Goal: Information Seeking & Learning: Learn about a topic

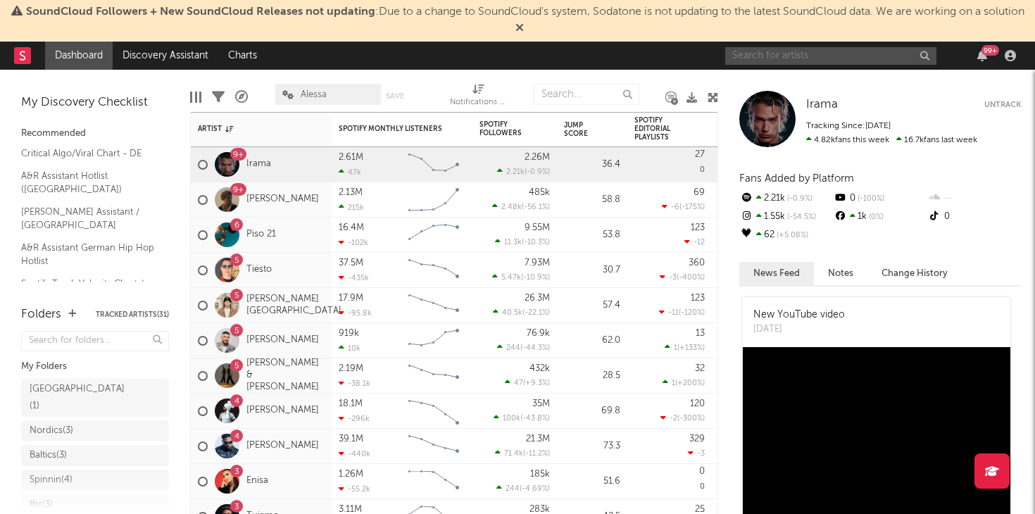
click at [862, 49] on input "text" at bounding box center [830, 56] width 211 height 18
type input "[PERSON_NAME]"
click at [833, 113] on div "Irama Untrack Tracking Since: [DATE] 4.82k fans this week 16.7k fans last week" at bounding box center [880, 119] width 282 height 56
click at [782, 53] on input "[PERSON_NAME]" at bounding box center [830, 56] width 211 height 18
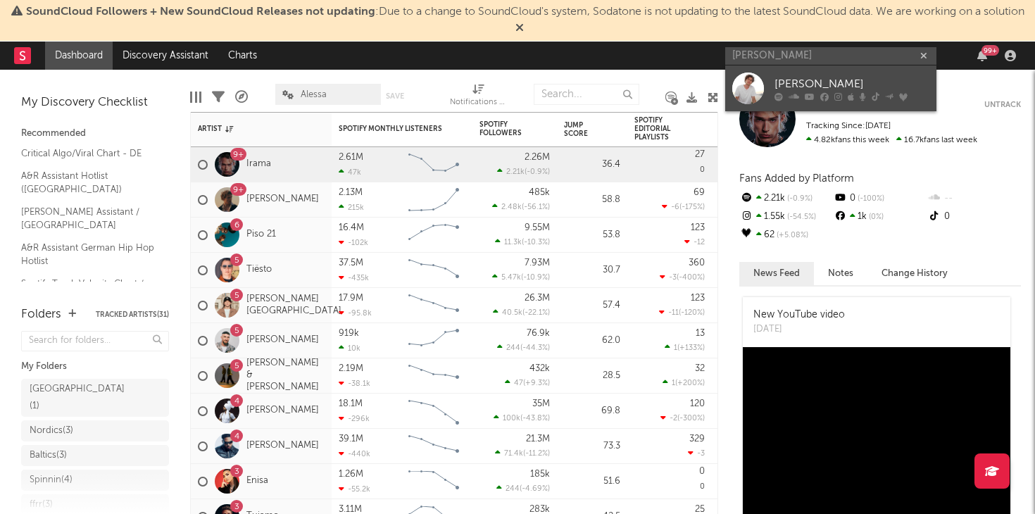
click at [783, 93] on div at bounding box center [851, 96] width 155 height 8
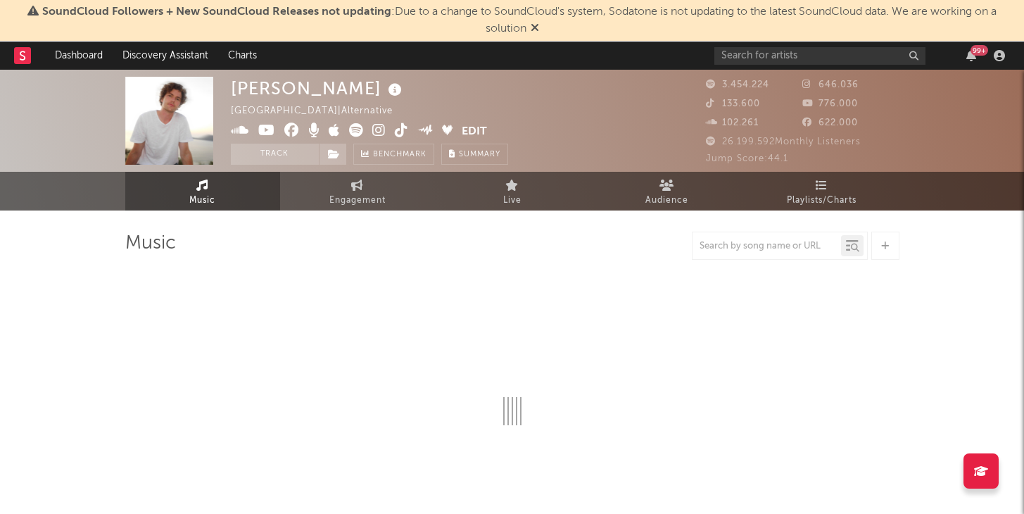
click at [737, 254] on div at bounding box center [780, 246] width 176 height 28
select select "6m"
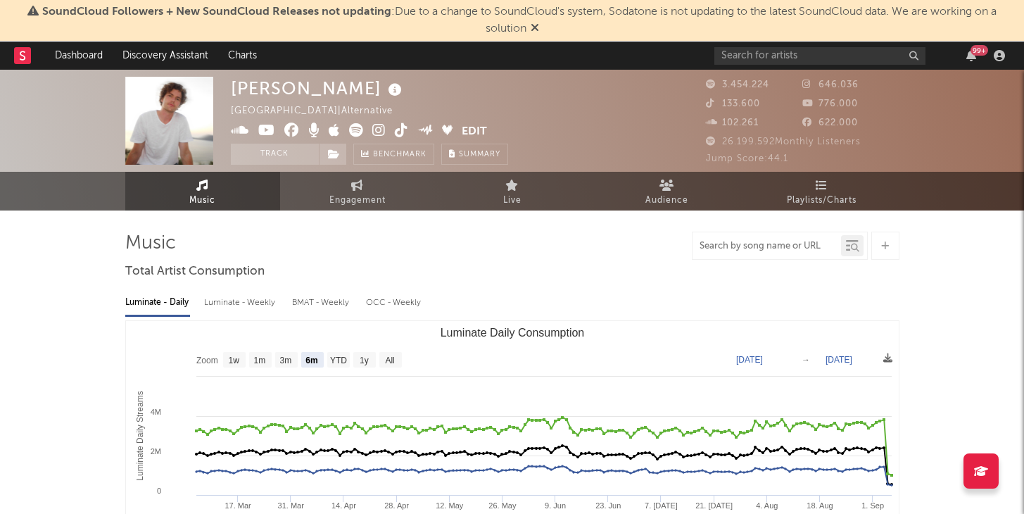
click at [741, 245] on input "text" at bounding box center [767, 246] width 149 height 11
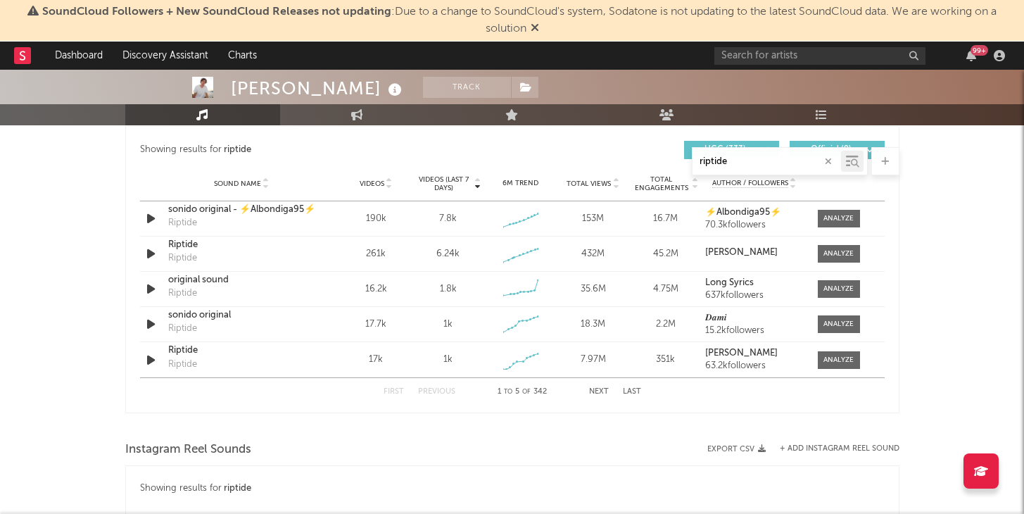
scroll to position [978, 0]
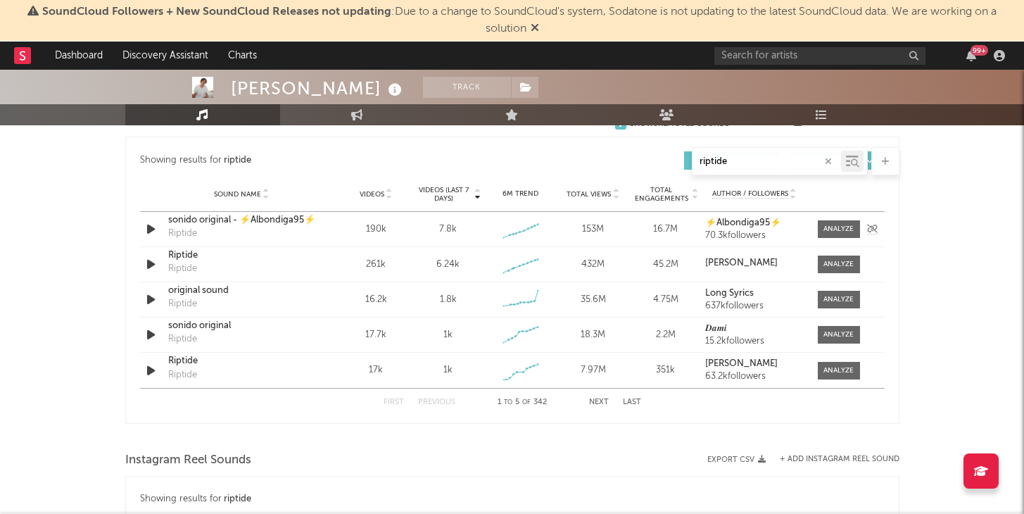
click at [153, 227] on icon "button" at bounding box center [151, 229] width 15 height 18
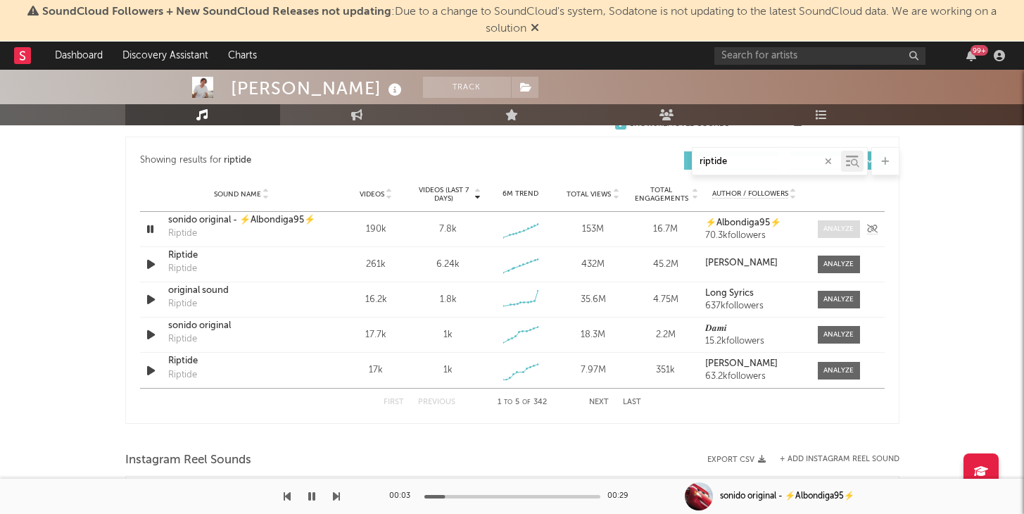
type input "riptide"
click at [836, 228] on div at bounding box center [839, 229] width 30 height 11
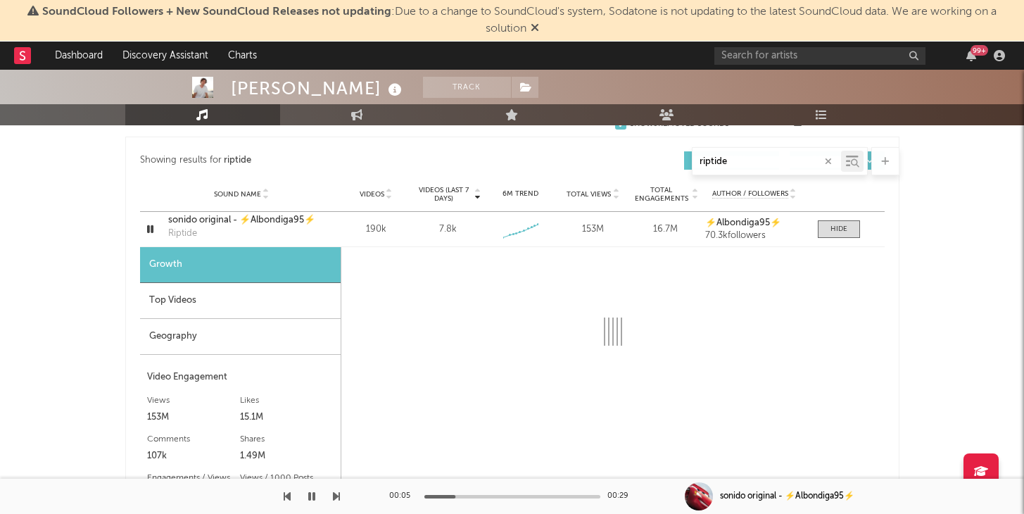
click at [191, 301] on div "Top Videos" at bounding box center [240, 301] width 201 height 36
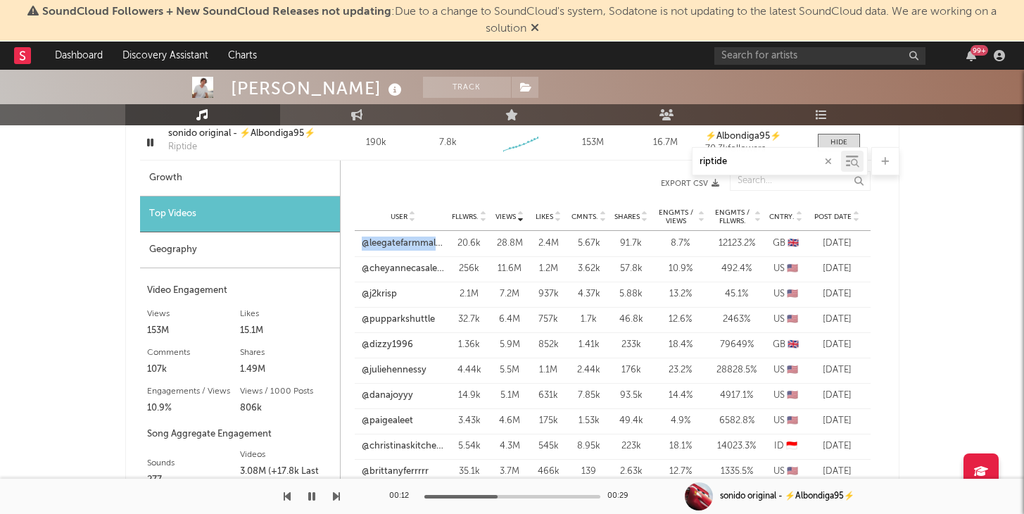
scroll to position [1048, 0]
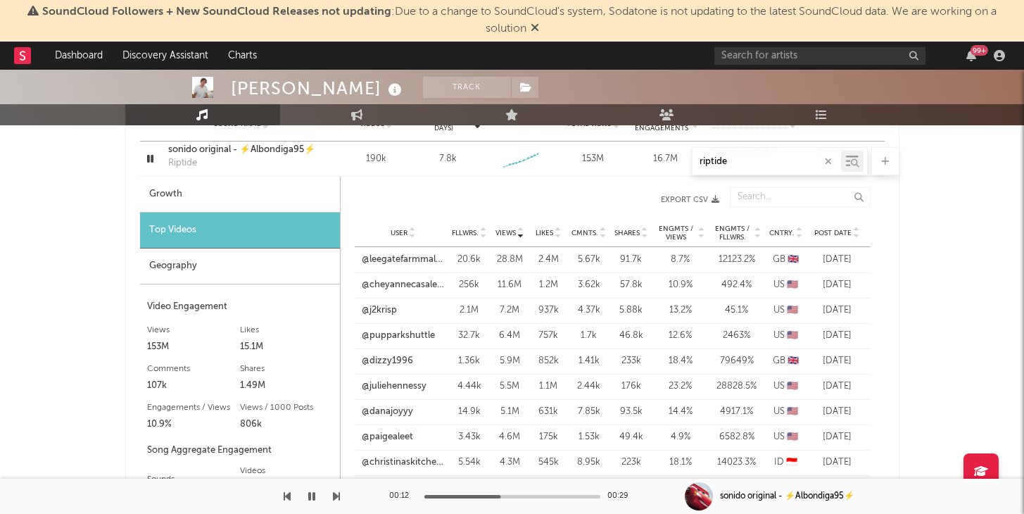
click at [152, 161] on div "riptide" at bounding box center [512, 161] width 774 height 28
click at [147, 158] on div "riptide" at bounding box center [512, 161] width 774 height 28
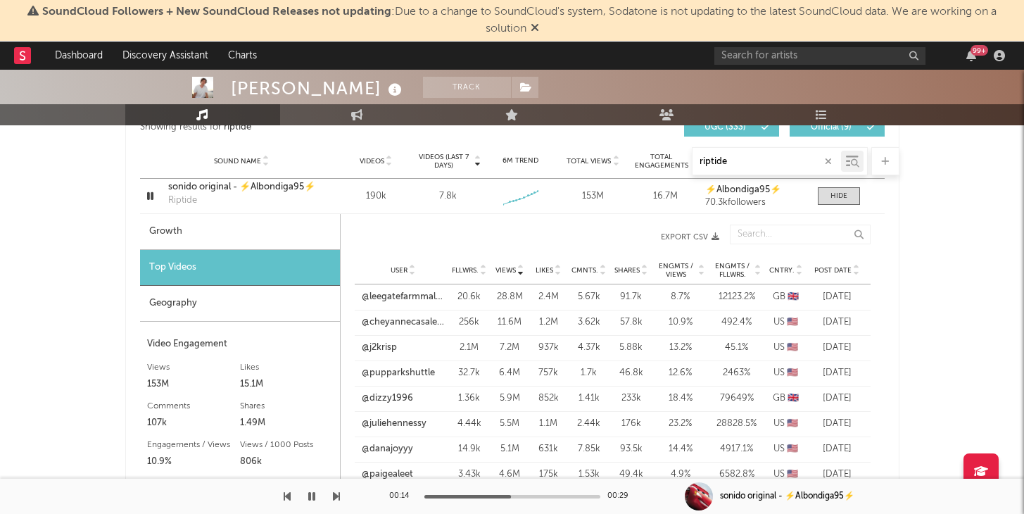
scroll to position [984, 0]
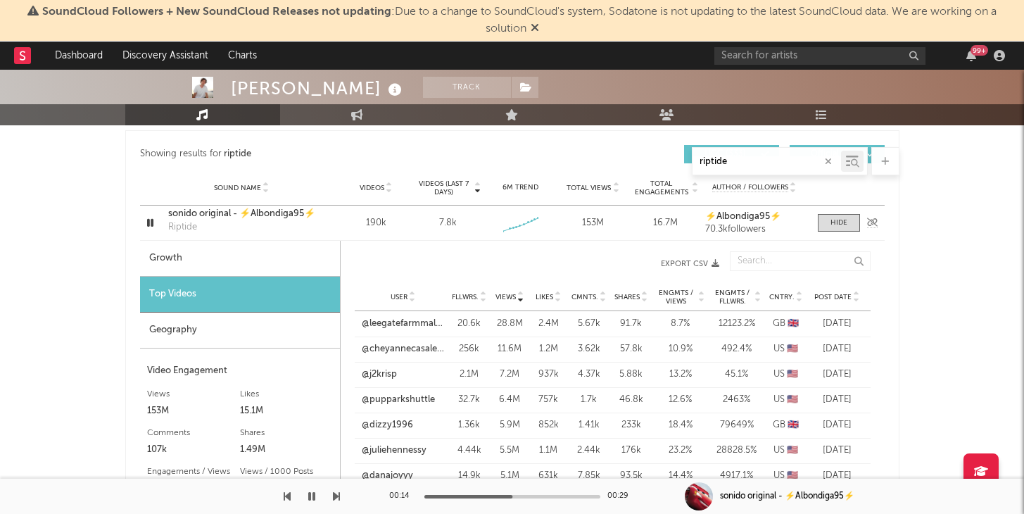
click at [153, 225] on icon "button" at bounding box center [150, 223] width 13 height 18
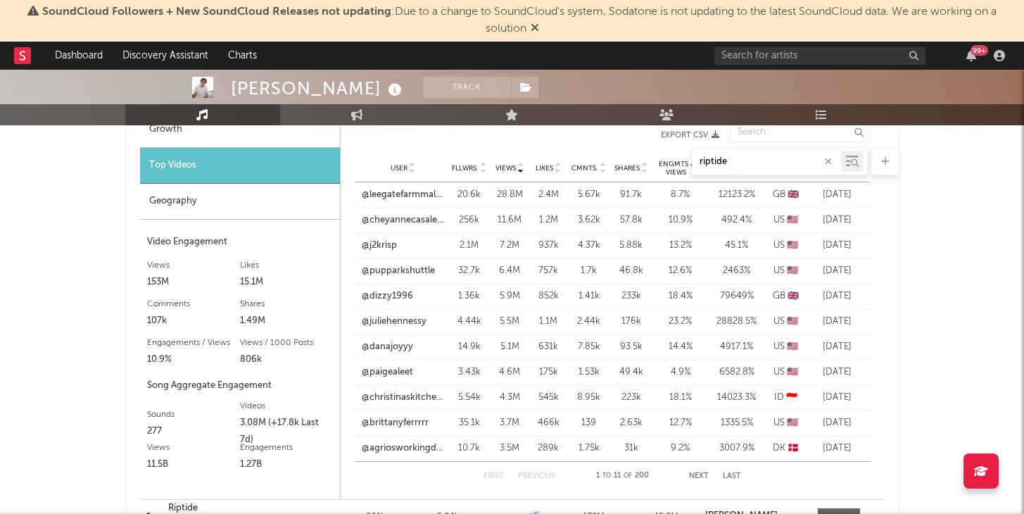
scroll to position [1114, 0]
click at [417, 195] on link "@leegatefarmmalham" at bounding box center [403, 194] width 83 height 14
click at [418, 219] on link "@cheyannecasalegno" at bounding box center [403, 219] width 83 height 14
click at [374, 244] on link "@j2krisp" at bounding box center [379, 244] width 35 height 14
click at [379, 265] on link "@pupparkshuttle" at bounding box center [398, 270] width 73 height 14
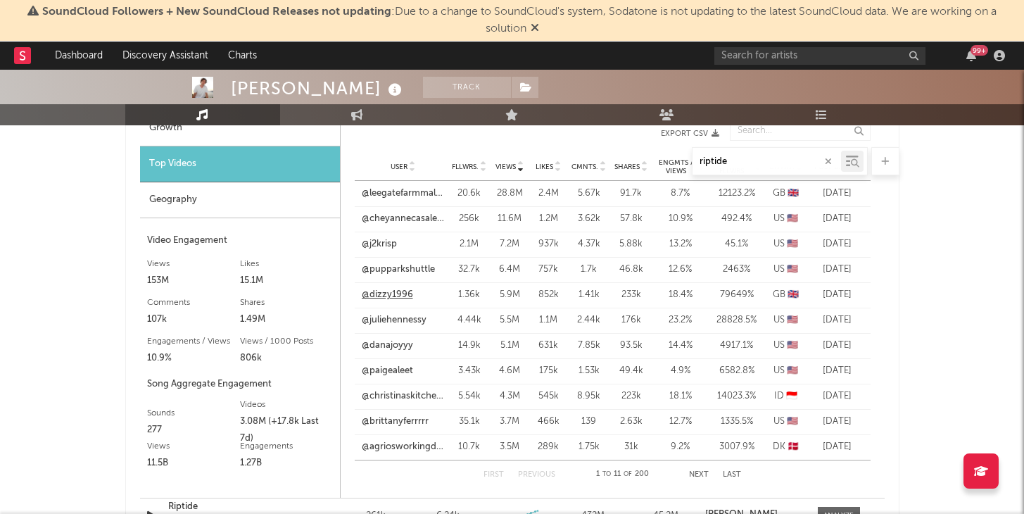
click at [389, 294] on link "@dizzy1996" at bounding box center [387, 295] width 51 height 14
click at [391, 317] on link "@juliehennessy" at bounding box center [394, 320] width 65 height 14
click at [384, 346] on link "@danajoyyy" at bounding box center [387, 346] width 51 height 14
click at [388, 365] on link "@paigealeet" at bounding box center [387, 371] width 51 height 14
click at [391, 392] on link "@christinaskitchens" at bounding box center [403, 396] width 83 height 14
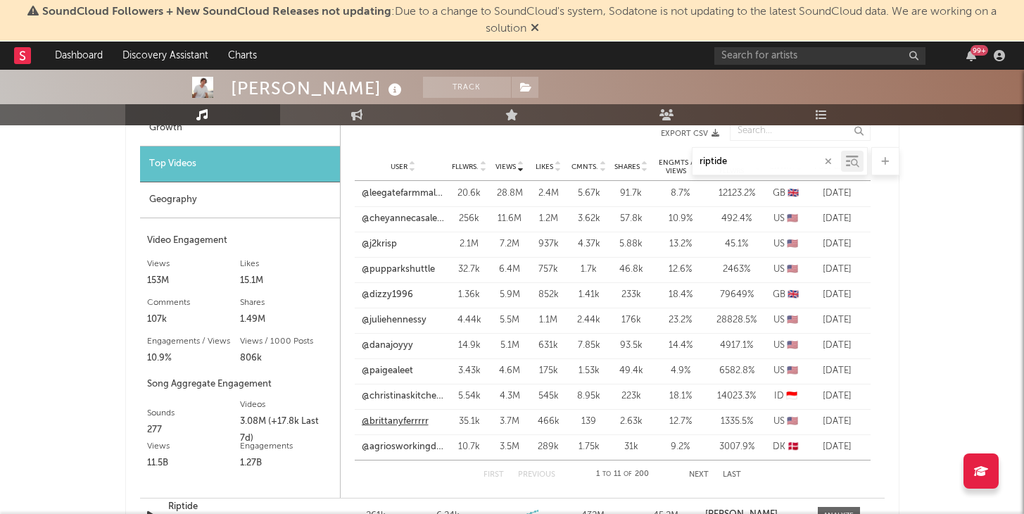
click at [390, 422] on link "@brittanyferrrrr" at bounding box center [395, 422] width 67 height 14
click at [400, 446] on link "@agriosworkingdogs" at bounding box center [403, 447] width 83 height 14
